Goal: Navigation & Orientation: Find specific page/section

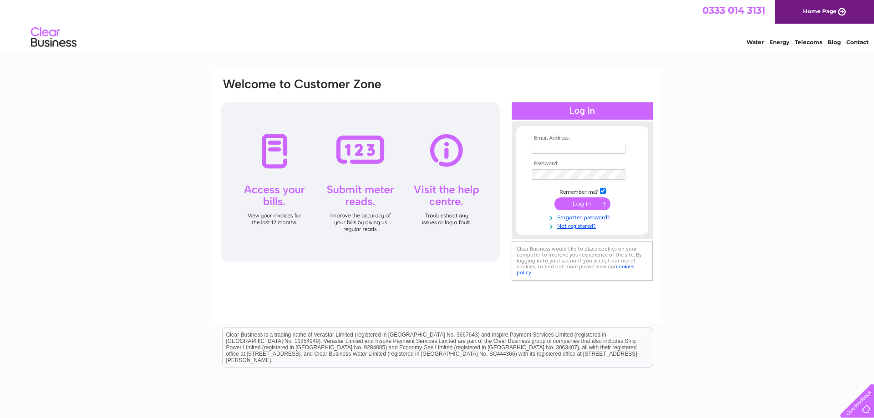
type input "drewsimpson@btconnect.com"
click at [581, 203] on input "submit" at bounding box center [582, 203] width 56 height 13
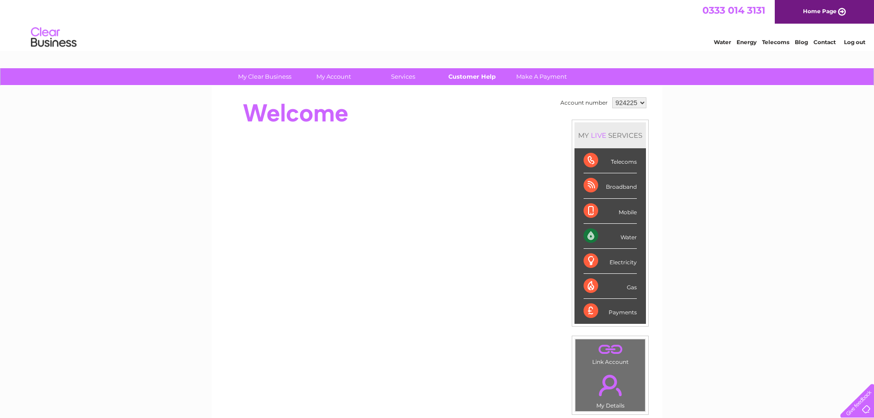
click at [475, 79] on link "Customer Help" at bounding box center [471, 76] width 75 height 17
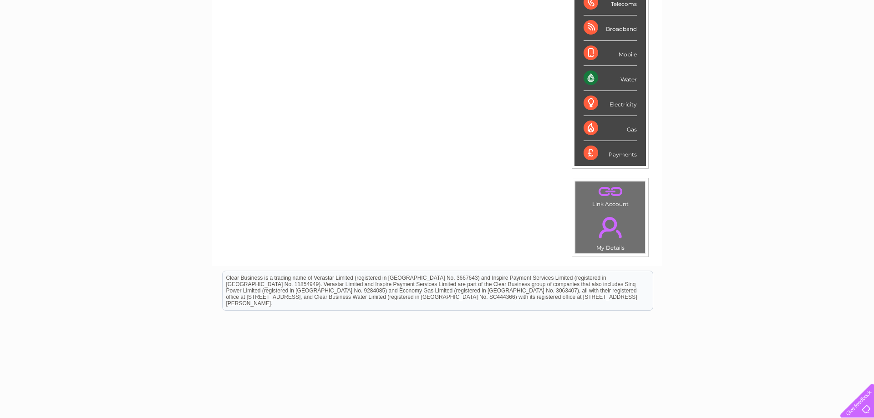
scroll to position [168, 0]
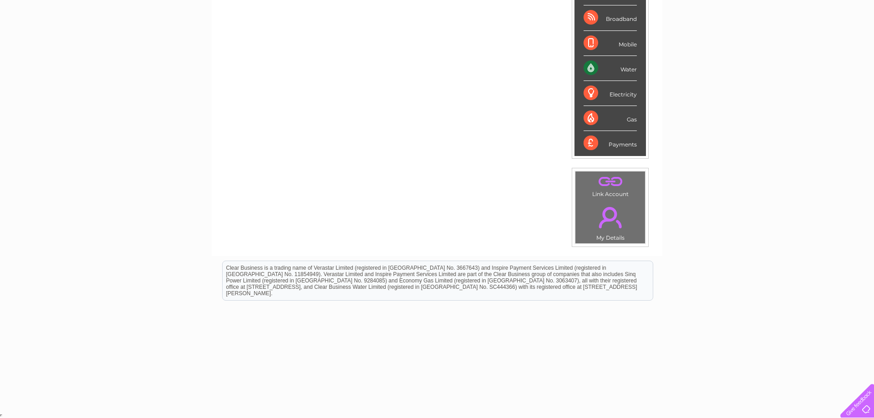
click at [863, 407] on div at bounding box center [854, 398] width 37 height 37
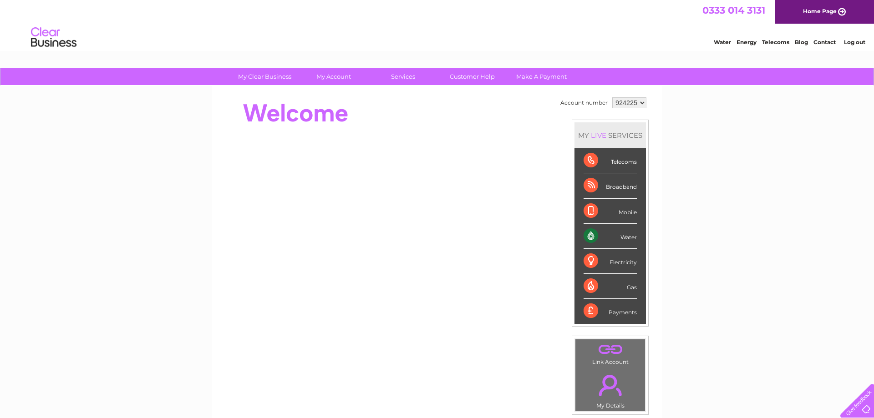
click at [612, 97] on select "924225" at bounding box center [629, 102] width 34 height 11
drag, startPoint x: 642, startPoint y: 104, endPoint x: 687, endPoint y: 133, distance: 54.6
click at [687, 133] on div "My Clear Business Login Details My Details My Preferences Link Account My Accou…" at bounding box center [437, 323] width 874 height 511
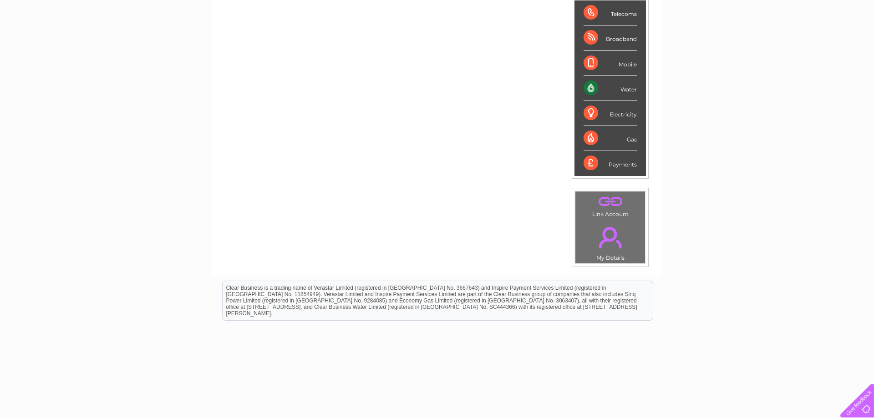
scroll to position [168, 0]
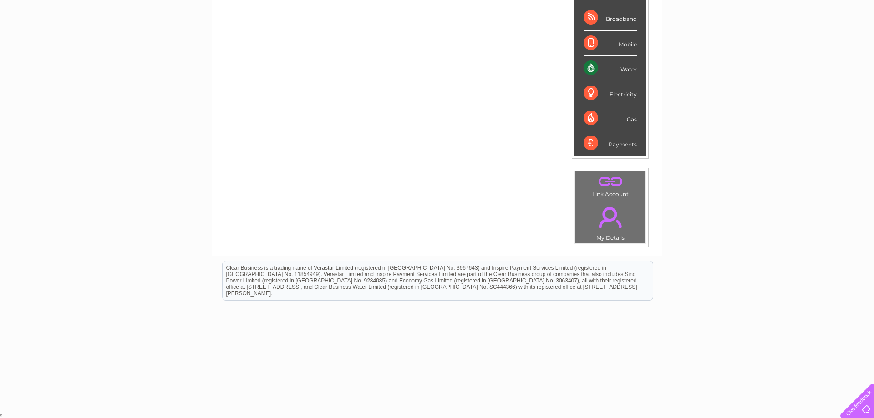
click at [859, 405] on div at bounding box center [854, 398] width 37 height 37
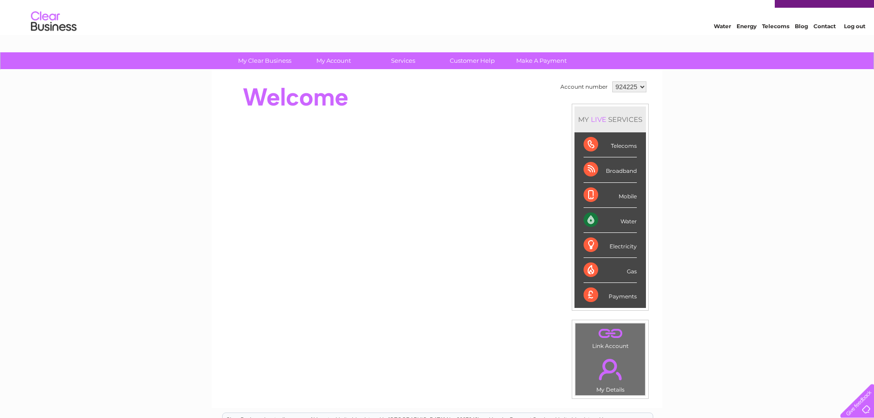
scroll to position [0, 0]
